Goal: Transaction & Acquisition: Subscribe to service/newsletter

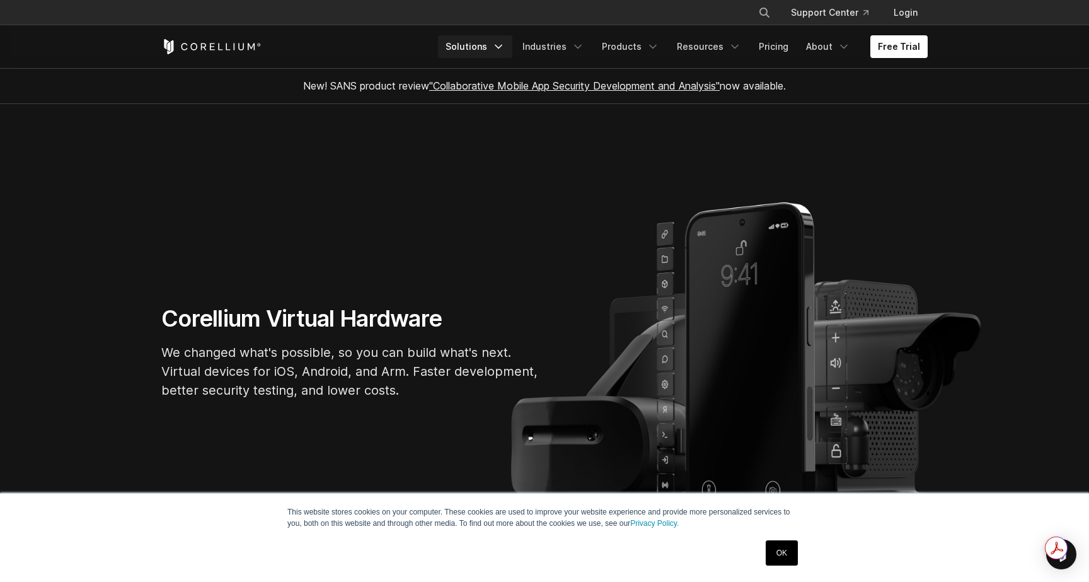
click at [502, 47] on link "Solutions" at bounding box center [475, 46] width 74 height 23
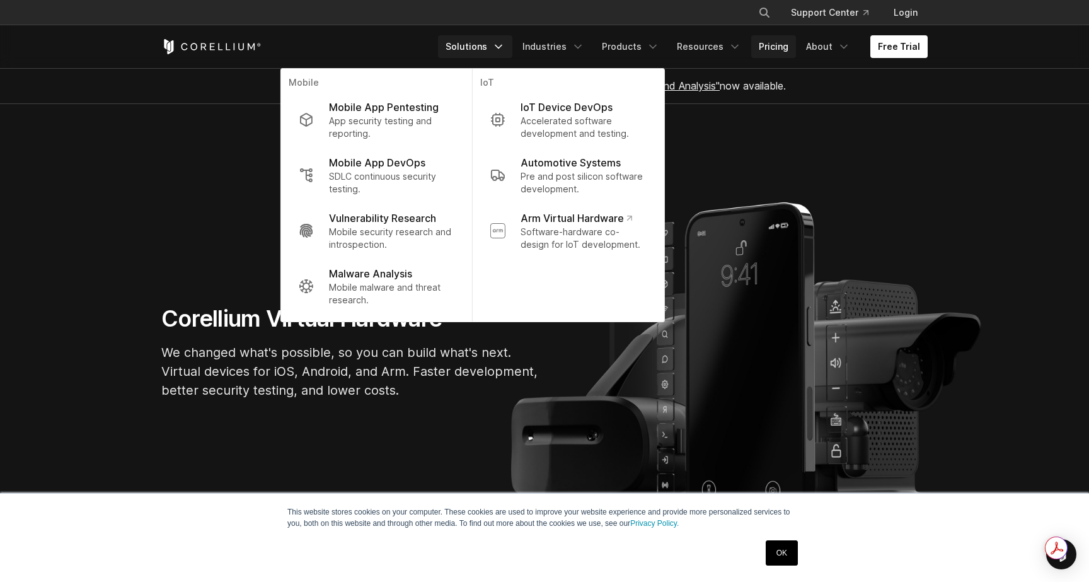
click at [774, 47] on link "Pricing" at bounding box center [773, 46] width 45 height 23
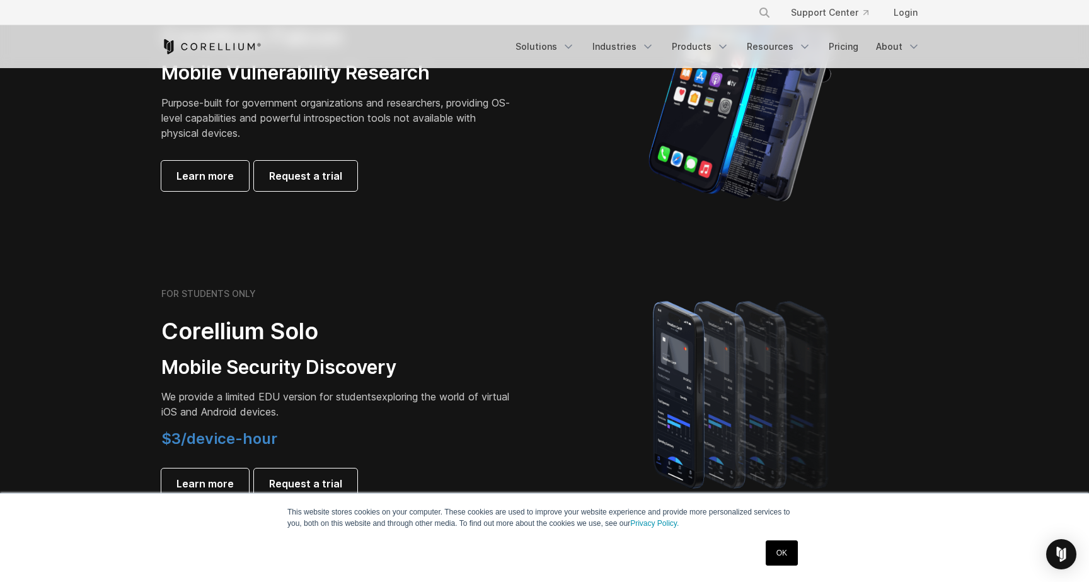
scroll to position [546, 0]
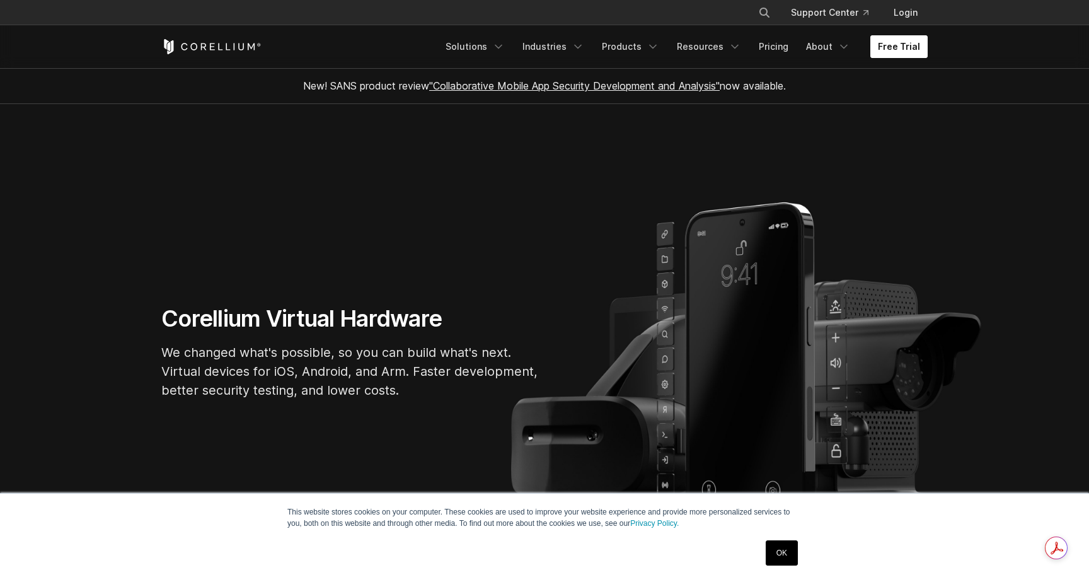
click at [906, 52] on link "Free Trial" at bounding box center [898, 46] width 57 height 23
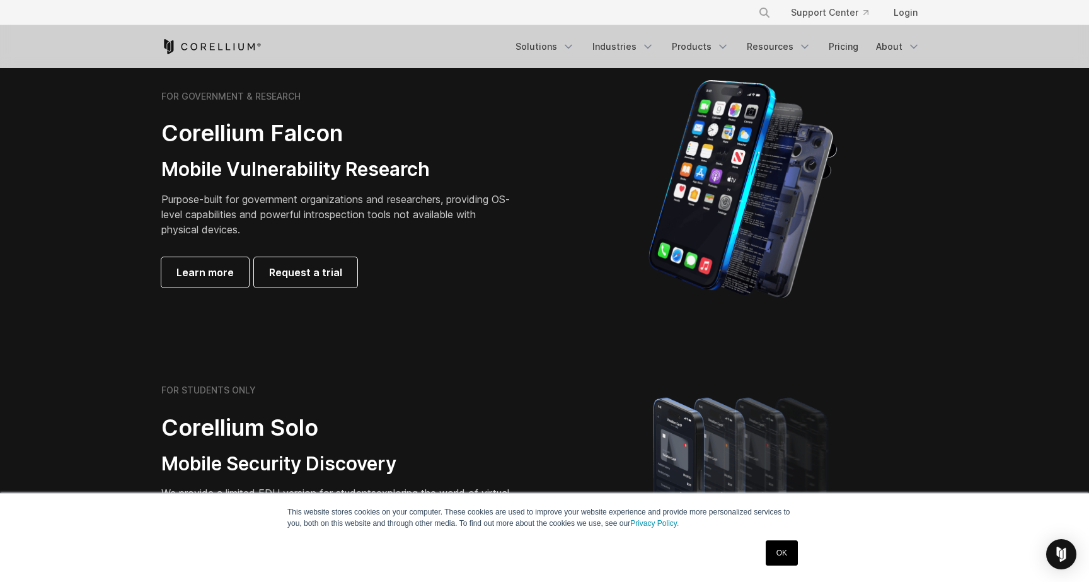
scroll to position [591, 0]
